Goal: Contribute content

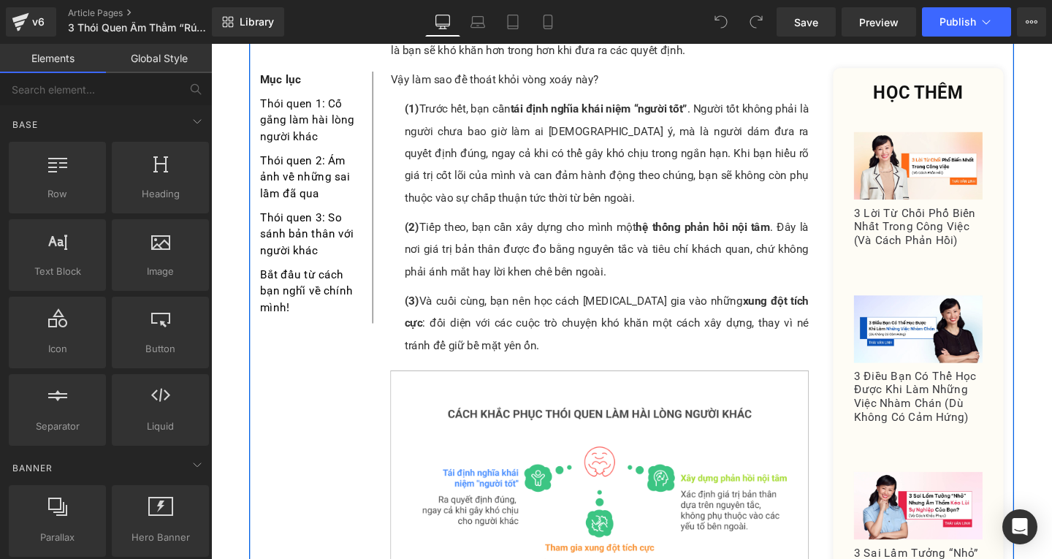
scroll to position [1242, 0]
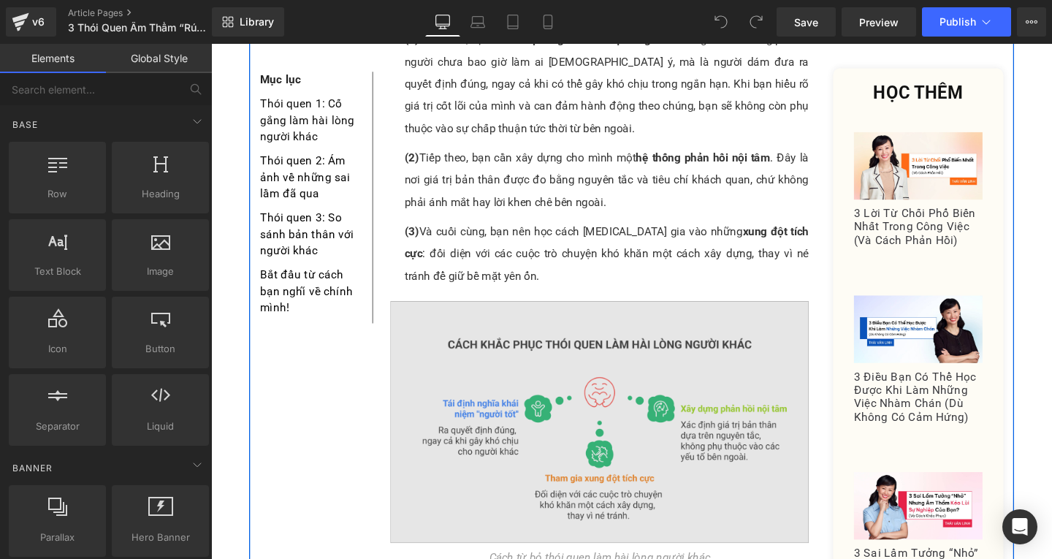
click at [607, 339] on img at bounding box center [620, 441] width 440 height 254
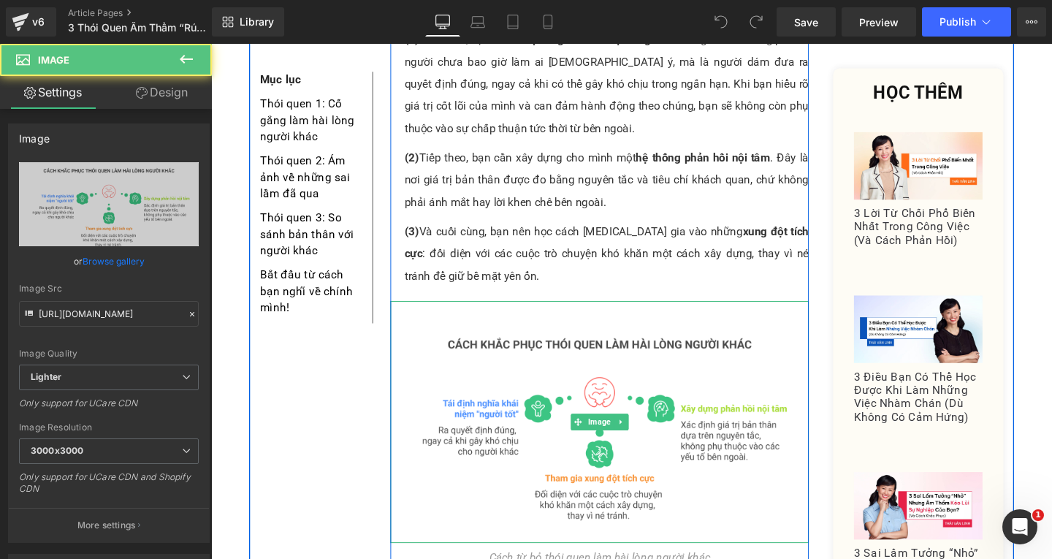
scroll to position [0, 0]
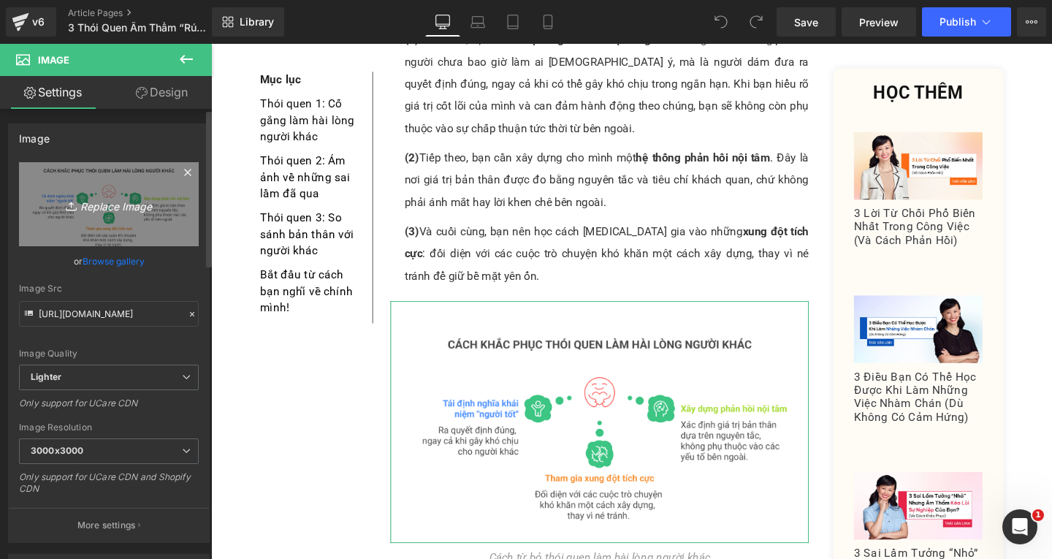
click at [104, 201] on icon "Replace Image" at bounding box center [108, 204] width 117 height 18
type input "C:\fakepath\MChau Draft.png"
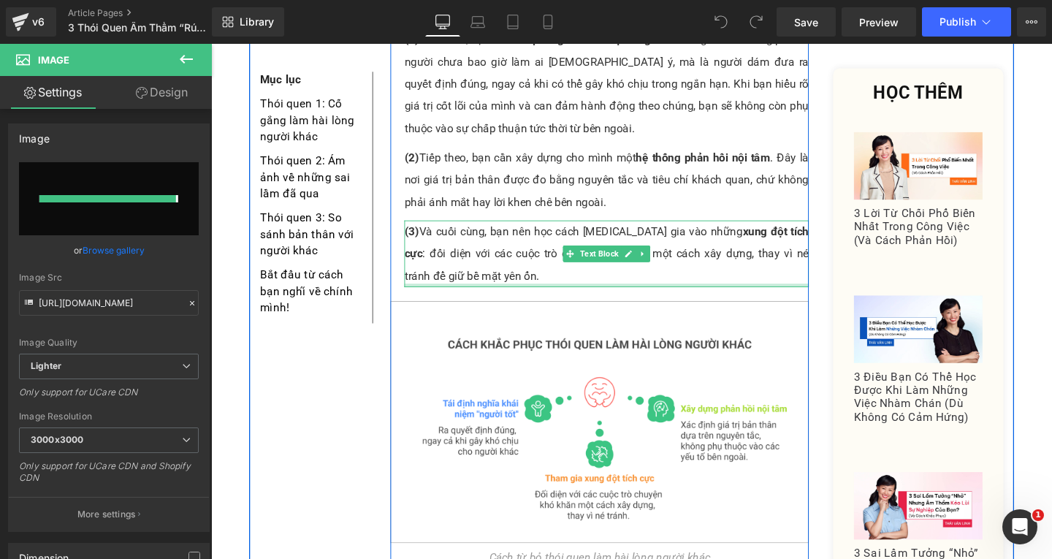
type input "[URL][DOMAIN_NAME]"
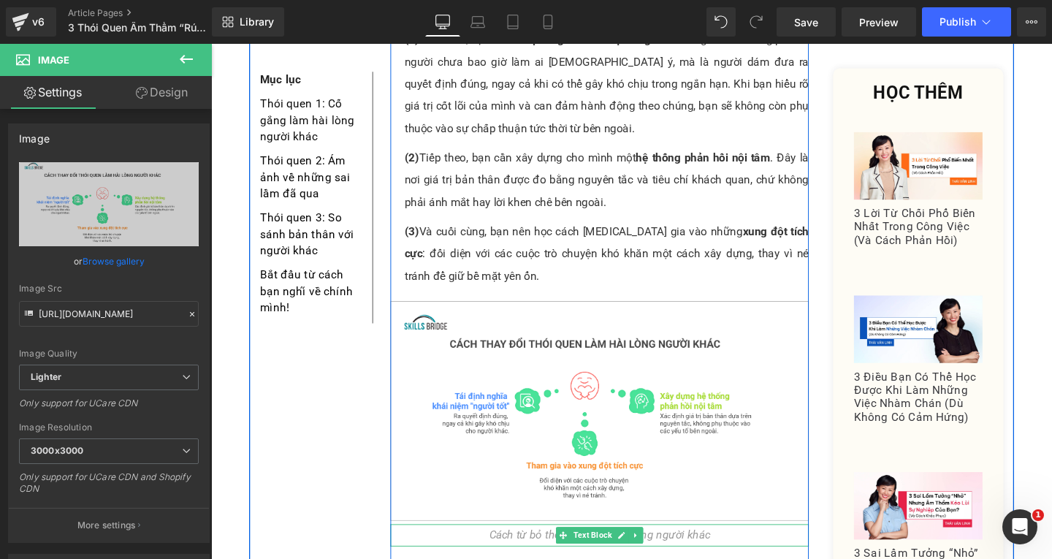
click at [560, 553] on icon "Cách từ bỏ thói quen làm hài lòng người khác" at bounding box center [619, 560] width 232 height 14
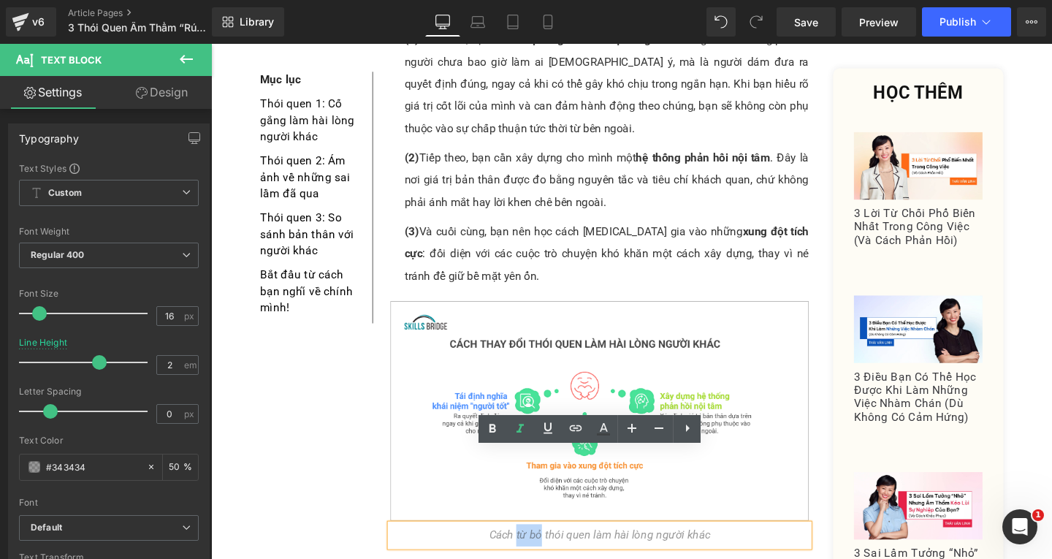
drag, startPoint x: 530, startPoint y: 481, endPoint x: 556, endPoint y: 479, distance: 26.4
click at [556, 553] on icon "Cách từ bỏ thói quen làm hài lòng người khác" at bounding box center [619, 560] width 232 height 14
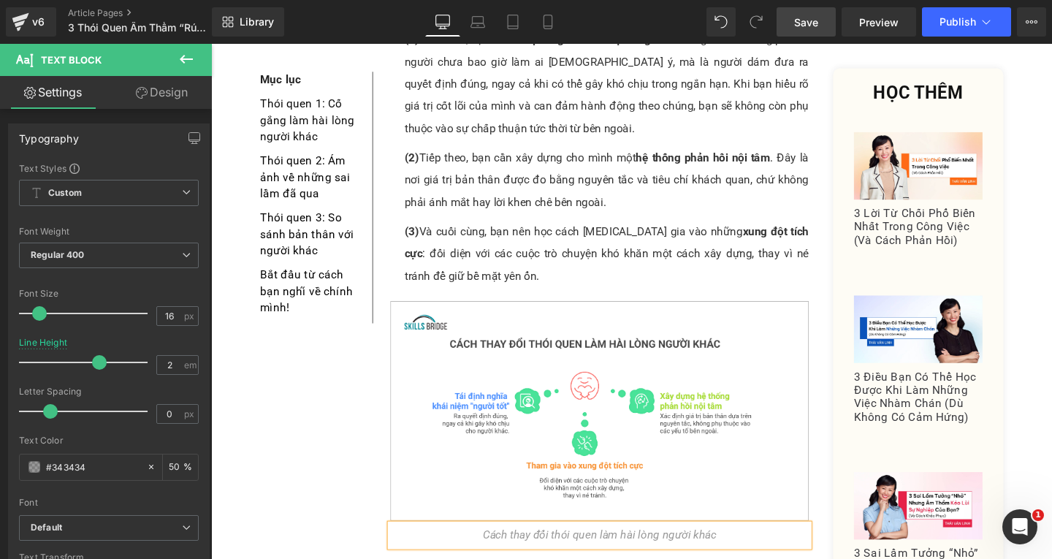
click at [821, 19] on link "Save" at bounding box center [806, 21] width 59 height 29
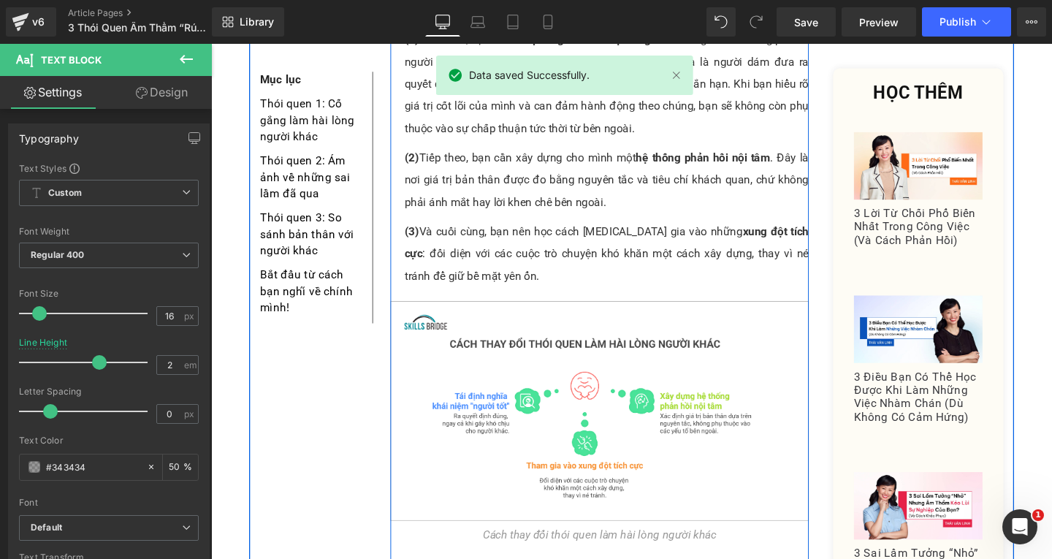
scroll to position [1023, 0]
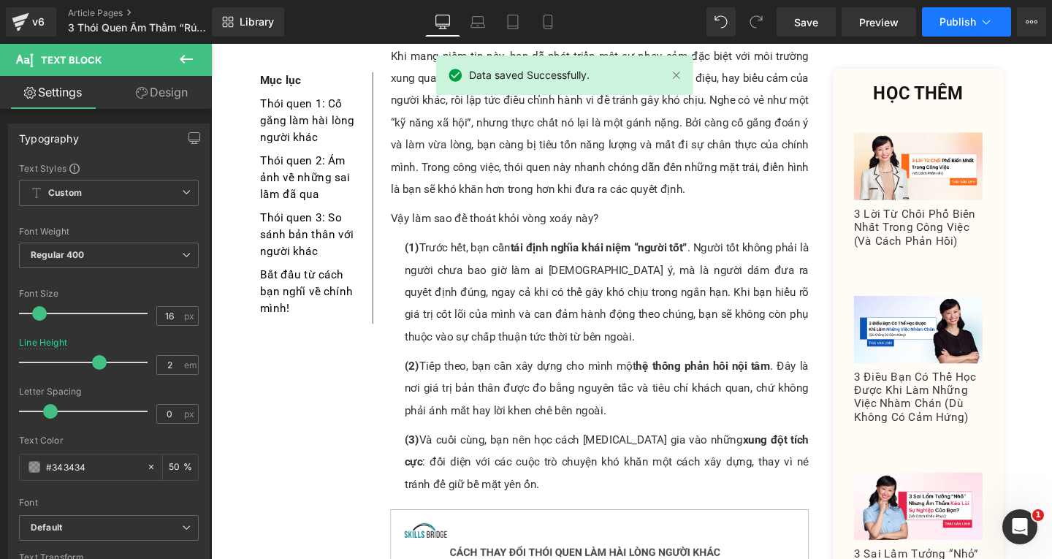
click at [964, 15] on button "Publish" at bounding box center [966, 21] width 89 height 29
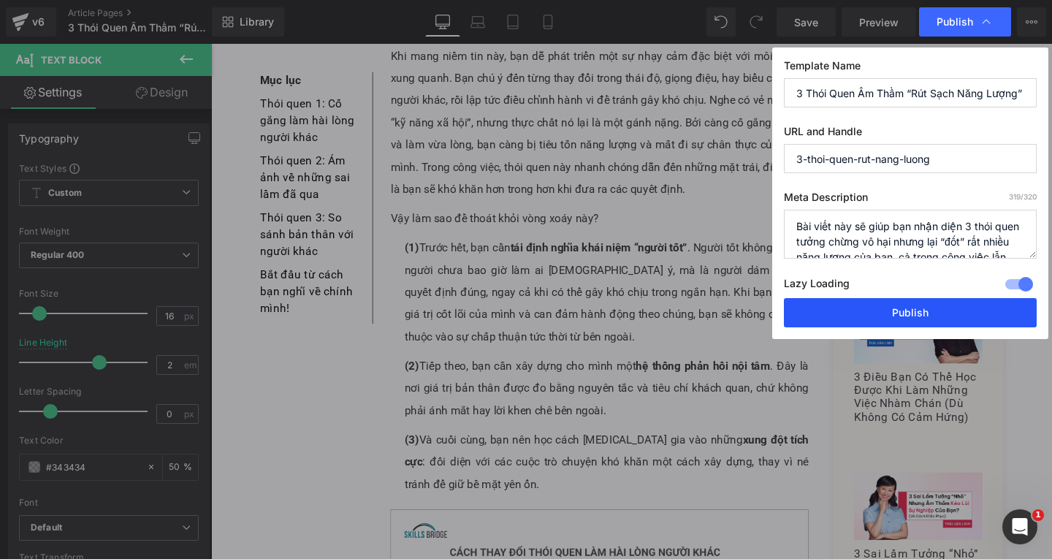
click at [932, 307] on button "Publish" at bounding box center [910, 312] width 253 height 29
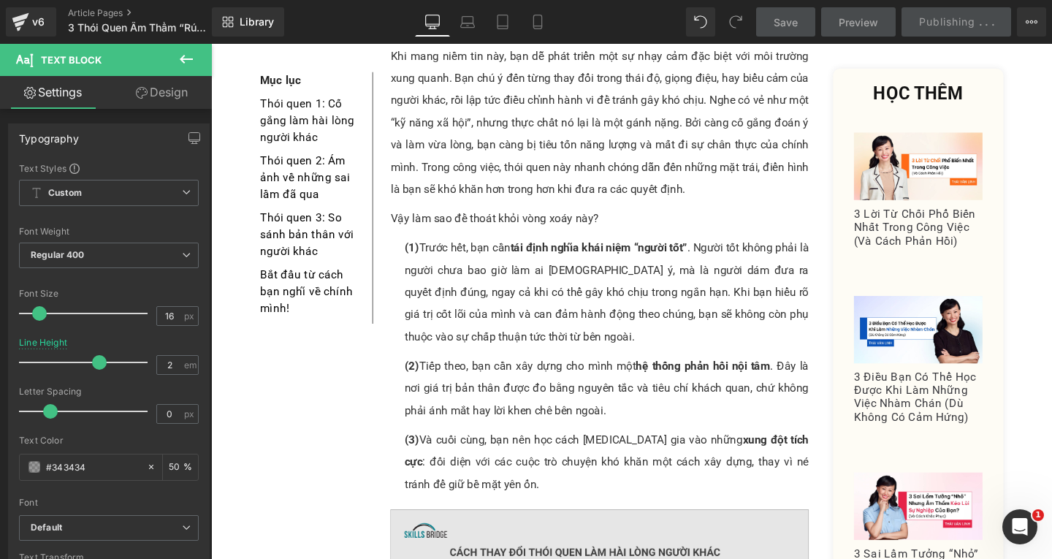
scroll to position [1242, 0]
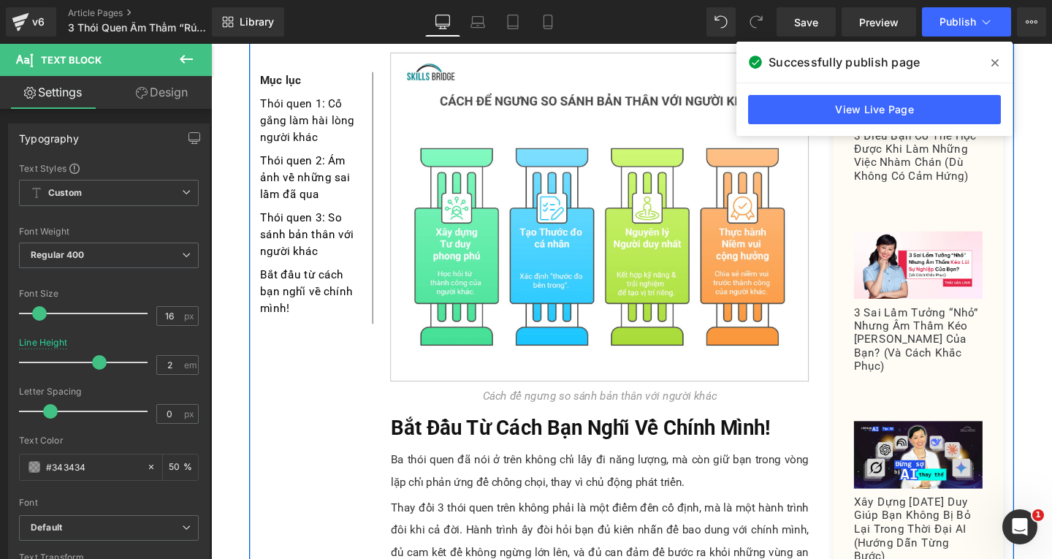
scroll to position [4165, 0]
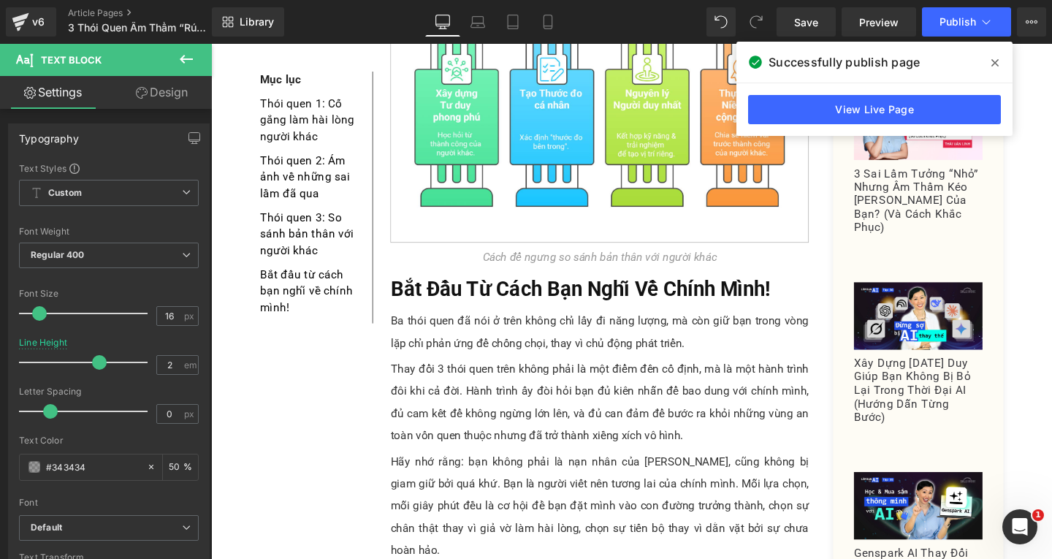
drag, startPoint x: 1051, startPoint y: 449, endPoint x: 1051, endPoint y: 163, distance: 285.7
click at [1051, 163] on div at bounding box center [1051, 279] width 1 height 559
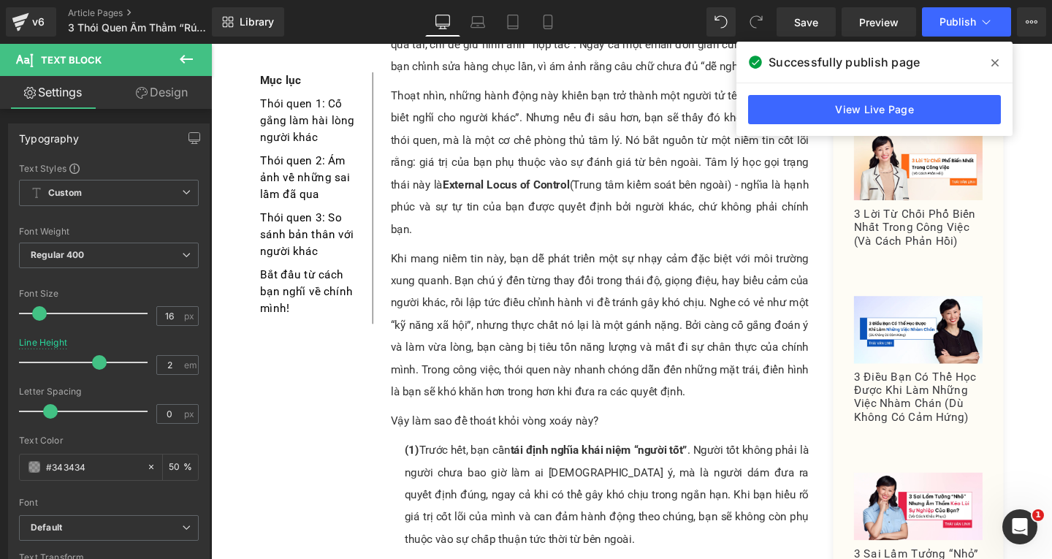
scroll to position [0, 0]
